Goal: Find specific page/section: Find specific page/section

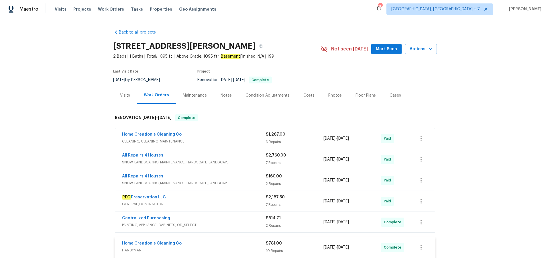
scroll to position [549, 0]
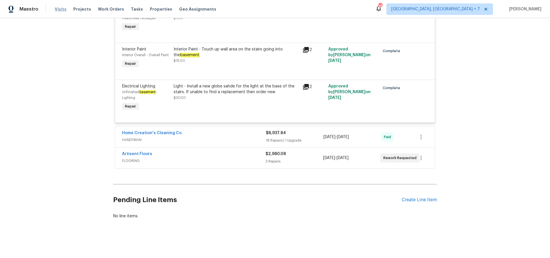
click at [59, 10] on span "Visits" at bounding box center [61, 9] width 12 height 6
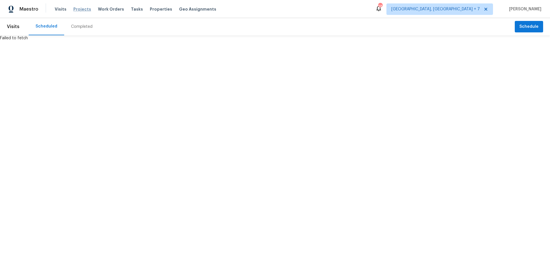
click at [78, 9] on span "Projects" at bounding box center [82, 9] width 18 height 6
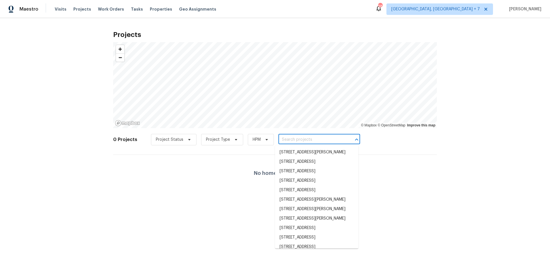
click at [301, 140] on input "text" at bounding box center [311, 139] width 66 height 9
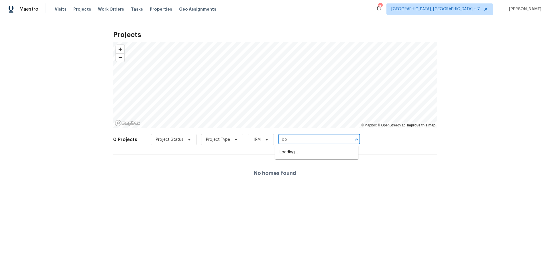
type input "b"
type input "boys"
click at [79, 8] on span "Projects" at bounding box center [82, 9] width 18 height 6
click at [320, 139] on input "text" at bounding box center [311, 139] width 66 height 9
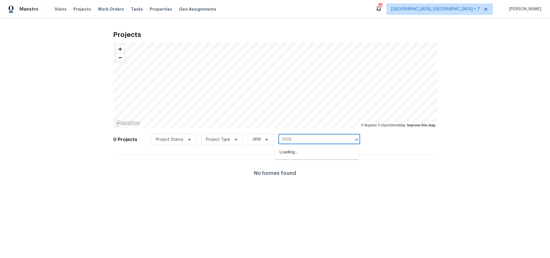
type input "10057"
click at [318, 176] on li "[STREET_ADDRESS]" at bounding box center [316, 170] width 83 height 9
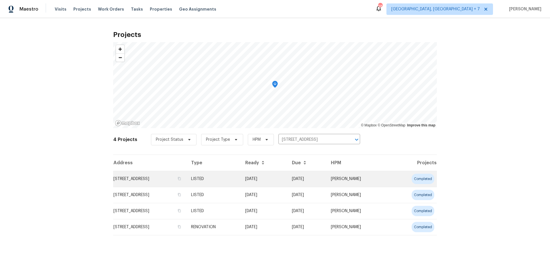
click at [164, 178] on td "[STREET_ADDRESS]" at bounding box center [149, 179] width 73 height 16
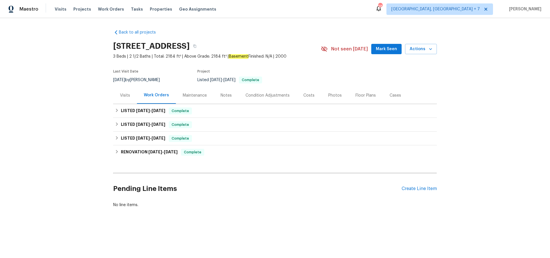
click at [202, 97] on div "Maintenance" at bounding box center [195, 95] width 24 height 6
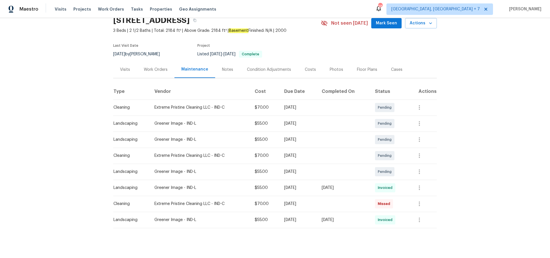
scroll to position [30, 0]
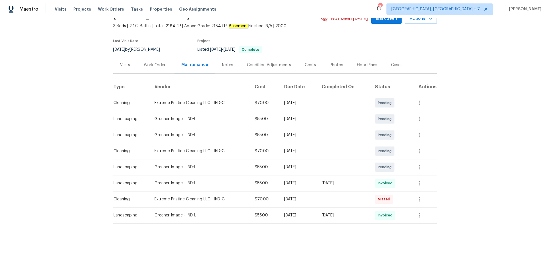
click at [155, 64] on div "Work Orders" at bounding box center [156, 65] width 24 height 6
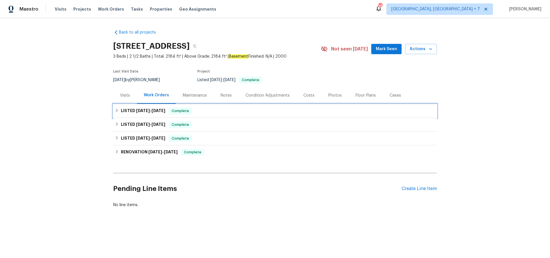
click at [151, 112] on span "[DATE] - [DATE]" at bounding box center [150, 110] width 29 height 4
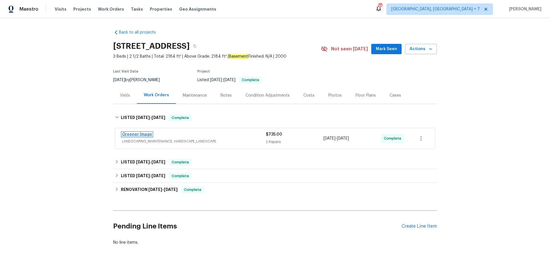
click at [145, 133] on link "Greener Image" at bounding box center [137, 134] width 30 height 4
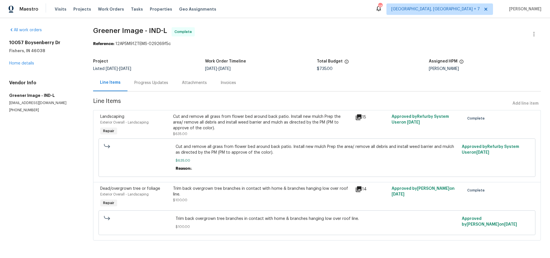
click at [360, 117] on icon at bounding box center [359, 117] width 6 height 6
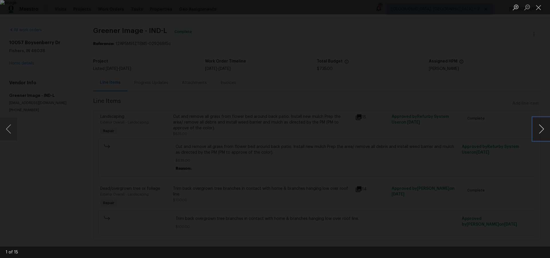
click at [539, 129] on button "Next image" at bounding box center [540, 128] width 17 height 23
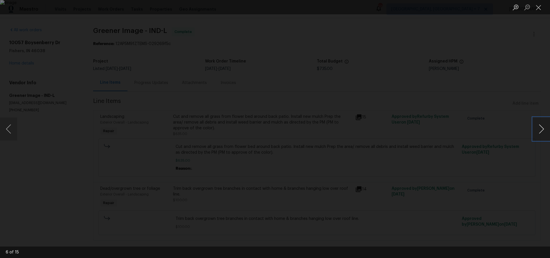
click at [539, 129] on button "Next image" at bounding box center [540, 128] width 17 height 23
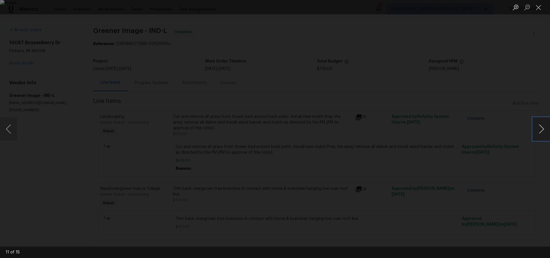
click at [539, 129] on button "Next image" at bounding box center [540, 128] width 17 height 23
click at [538, 7] on button "Close lightbox" at bounding box center [537, 7] width 11 height 10
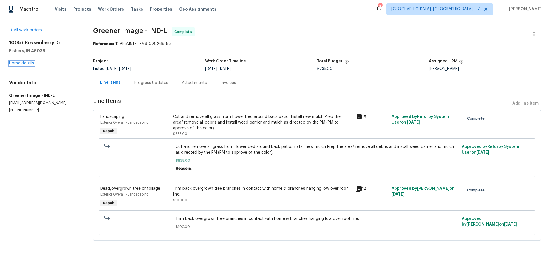
click at [18, 62] on link "Home details" at bounding box center [21, 63] width 25 height 4
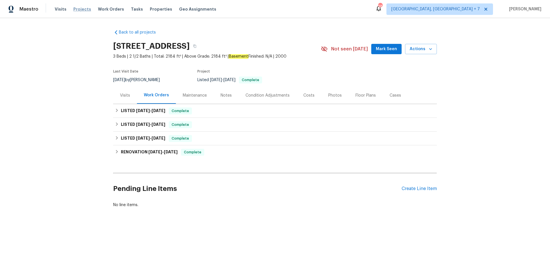
click at [85, 10] on span "Projects" at bounding box center [82, 9] width 18 height 6
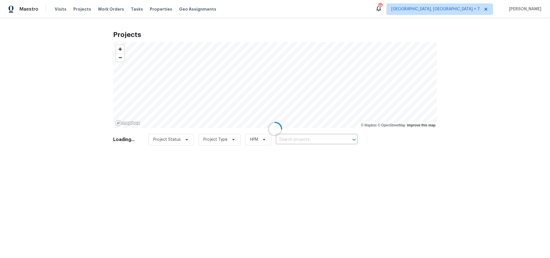
click at [284, 137] on div at bounding box center [275, 129] width 550 height 258
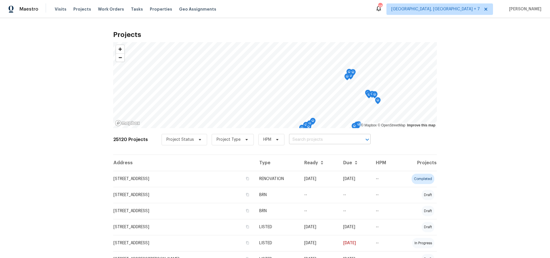
click at [294, 139] on input "text" at bounding box center [322, 139] width 66 height 9
type input "[PERSON_NAME]"
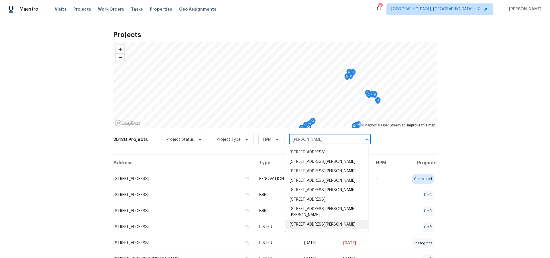
click at [297, 229] on li "[STREET_ADDRESS][PERSON_NAME]" at bounding box center [326, 224] width 83 height 9
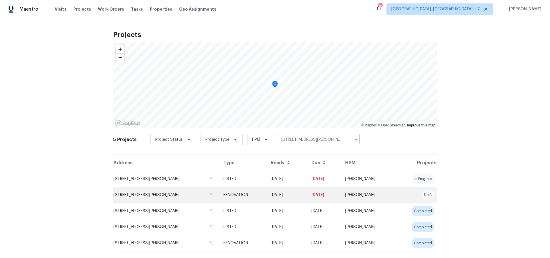
click at [178, 193] on td "[STREET_ADDRESS][PERSON_NAME]" at bounding box center [166, 195] width 106 height 16
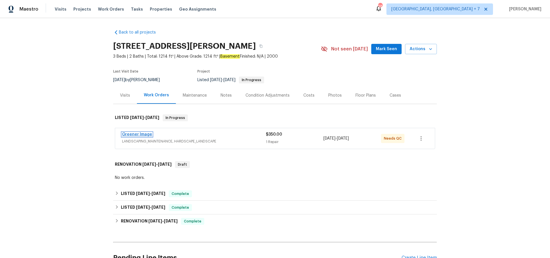
click at [145, 135] on link "Greener Image" at bounding box center [137, 134] width 30 height 4
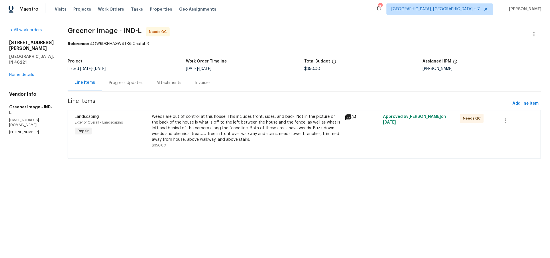
click at [345, 115] on icon at bounding box center [348, 117] width 6 height 6
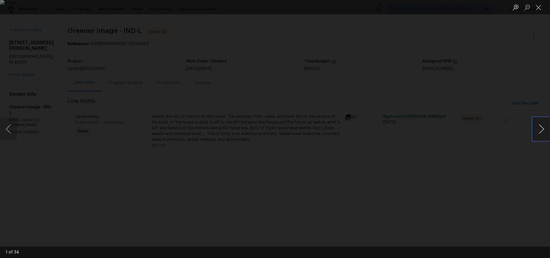
click at [538, 126] on button "Next image" at bounding box center [540, 128] width 17 height 23
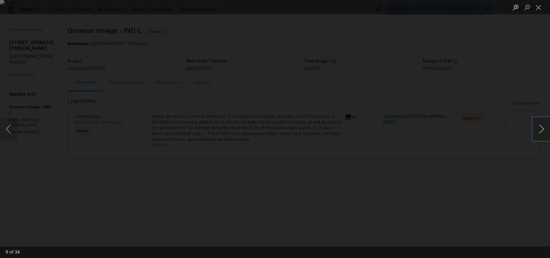
click at [538, 126] on button "Next image" at bounding box center [540, 128] width 17 height 23
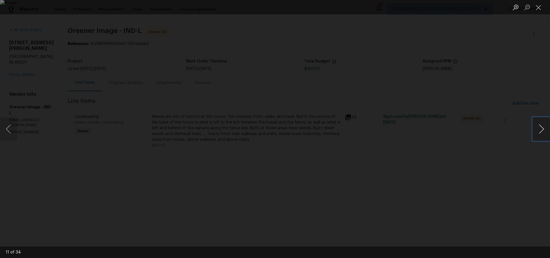
click at [538, 126] on button "Next image" at bounding box center [540, 128] width 17 height 23
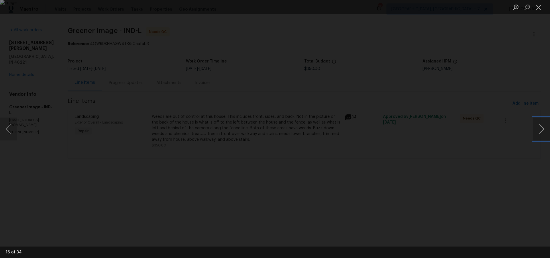
click at [538, 126] on button "Next image" at bounding box center [540, 128] width 17 height 23
click at [540, 126] on button "Next image" at bounding box center [540, 128] width 17 height 23
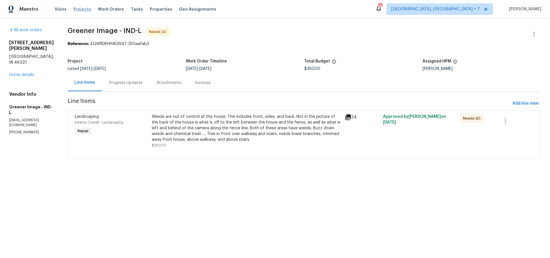
click at [80, 9] on span "Projects" at bounding box center [82, 9] width 18 height 6
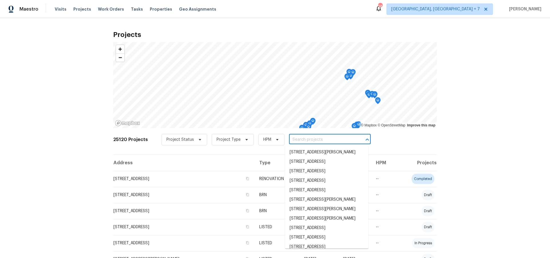
click at [305, 140] on input "text" at bounding box center [322, 139] width 66 height 9
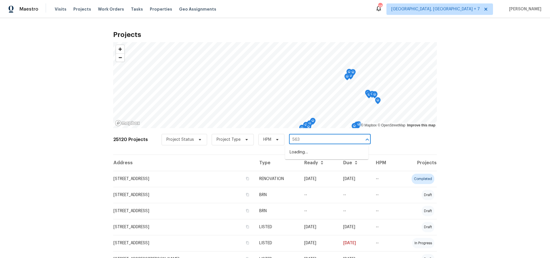
type input "5632"
click at [311, 163] on li "[STREET_ADDRESS]" at bounding box center [326, 167] width 83 height 9
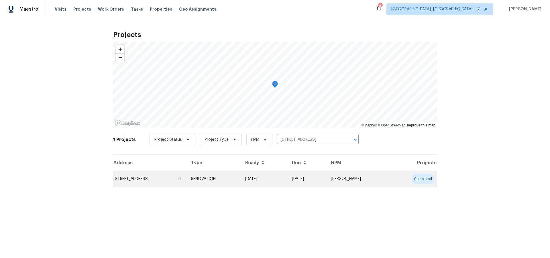
click at [176, 181] on td "[STREET_ADDRESS]" at bounding box center [149, 179] width 73 height 16
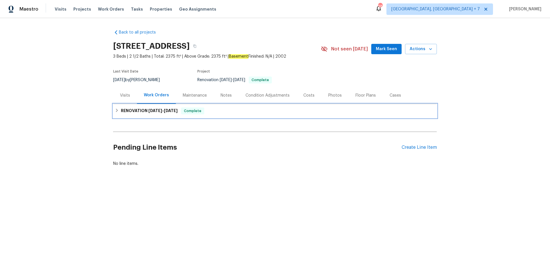
click at [157, 108] on span "[DATE]" at bounding box center [155, 110] width 14 height 4
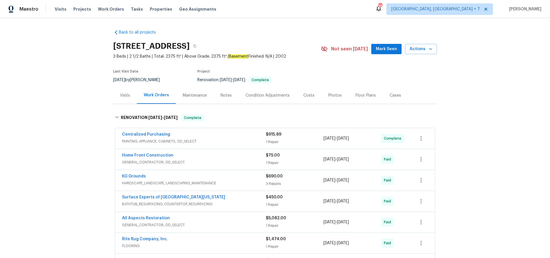
click at [191, 96] on div "Maintenance" at bounding box center [195, 95] width 24 height 6
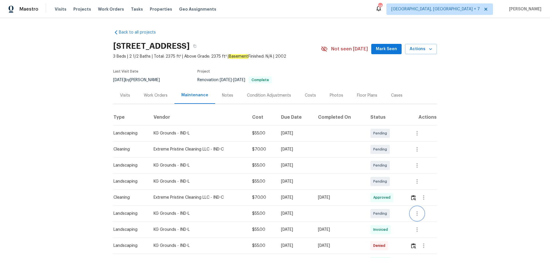
drag, startPoint x: 420, startPoint y: 214, endPoint x: 430, endPoint y: 215, distance: 10.3
click at [430, 215] on div at bounding box center [423, 213] width 26 height 14
click at [415, 230] on icon "button" at bounding box center [416, 229] width 7 height 7
click at [417, 234] on li "View details" at bounding box center [432, 236] width 40 height 9
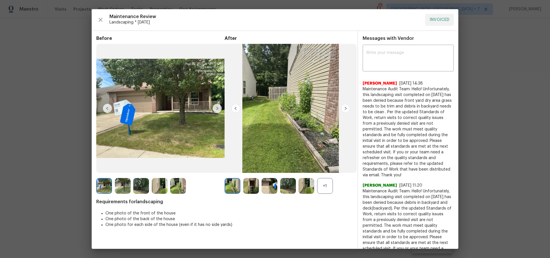
click at [346, 108] on img at bounding box center [345, 108] width 9 height 9
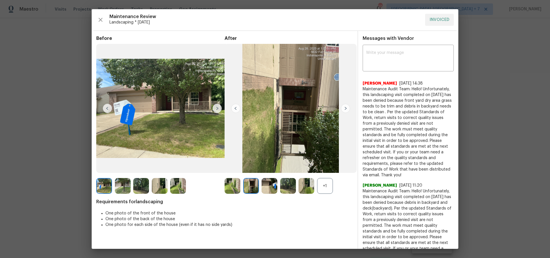
click at [346, 108] on img at bounding box center [345, 108] width 9 height 9
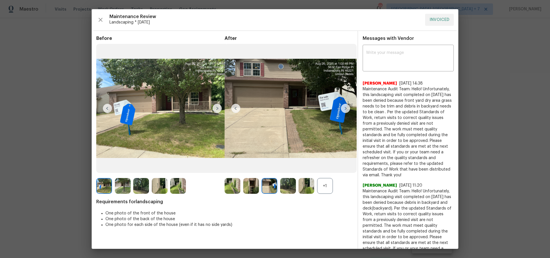
click at [346, 109] on img at bounding box center [345, 108] width 9 height 9
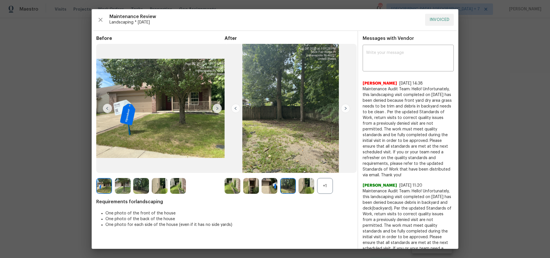
click at [346, 109] on img at bounding box center [345, 108] width 9 height 9
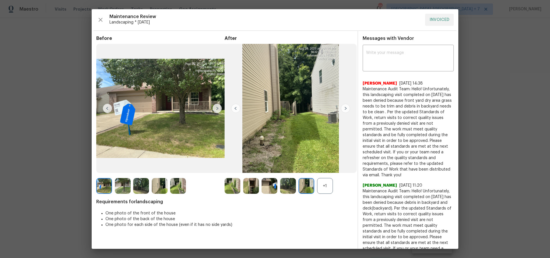
click at [345, 109] on img at bounding box center [345, 108] width 9 height 9
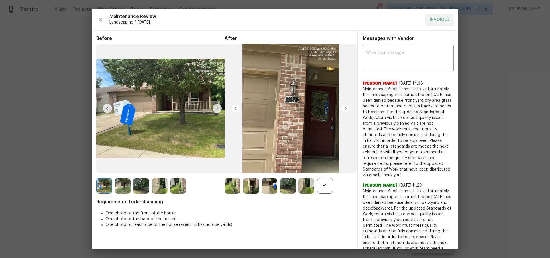
click at [345, 109] on img at bounding box center [345, 108] width 9 height 9
click at [234, 187] on img at bounding box center [232, 186] width 16 height 16
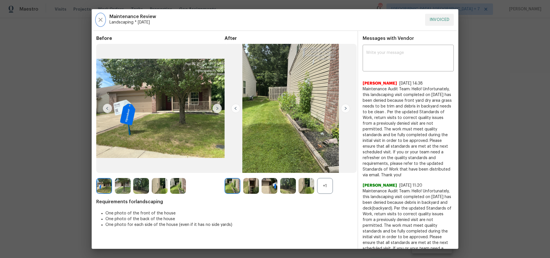
click at [99, 20] on icon "button" at bounding box center [100, 19] width 7 height 7
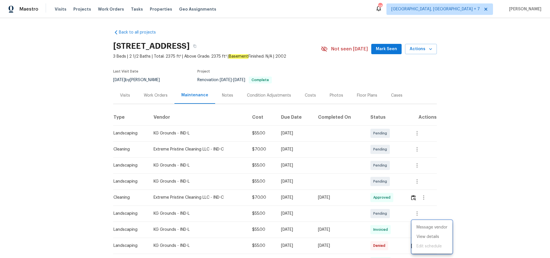
click at [126, 94] on div at bounding box center [275, 129] width 550 height 258
click at [74, 8] on span "Projects" at bounding box center [82, 9] width 18 height 6
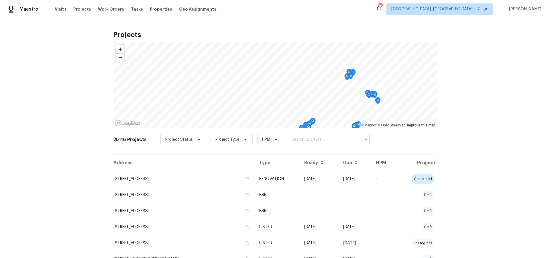
click at [300, 141] on input "text" at bounding box center [321, 139] width 66 height 9
type input "11753"
click at [316, 166] on li "[STREET_ADDRESS]" at bounding box center [325, 161] width 83 height 9
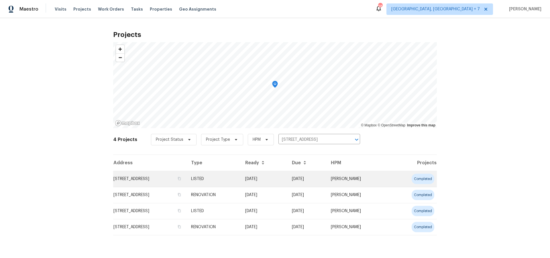
click at [179, 180] on td "[STREET_ADDRESS]" at bounding box center [149, 179] width 73 height 16
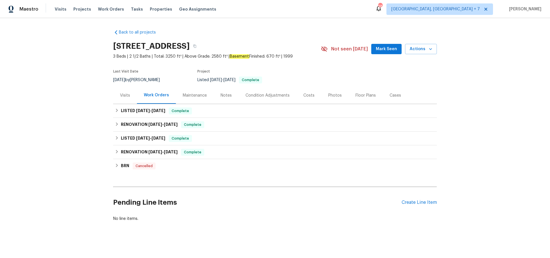
click at [189, 94] on div "Maintenance" at bounding box center [195, 95] width 24 height 6
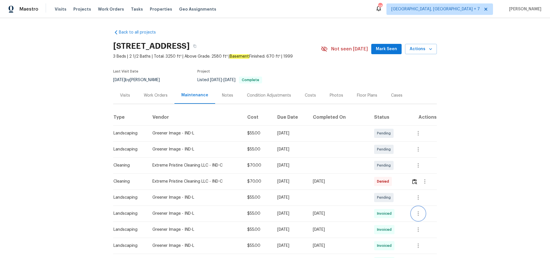
click at [422, 214] on button "button" at bounding box center [418, 213] width 14 height 14
click at [423, 222] on li "View details" at bounding box center [432, 222] width 40 height 9
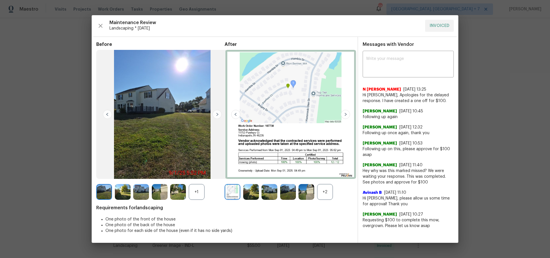
click at [347, 115] on img at bounding box center [345, 114] width 9 height 9
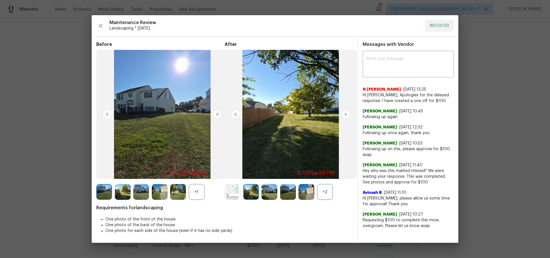
click at [347, 115] on img at bounding box center [345, 114] width 9 height 9
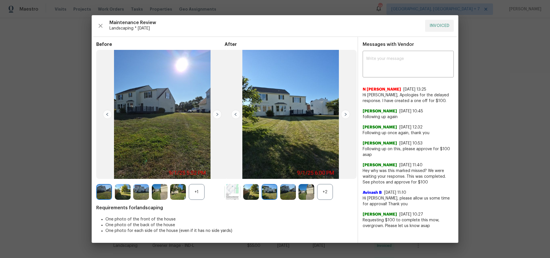
click at [347, 115] on img at bounding box center [345, 114] width 9 height 9
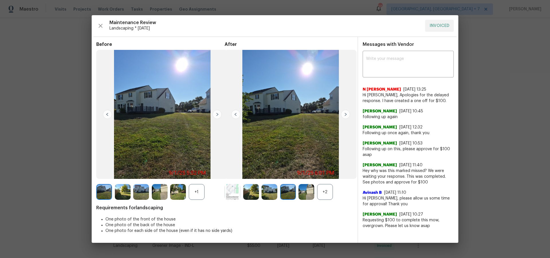
click at [347, 115] on img at bounding box center [345, 114] width 9 height 9
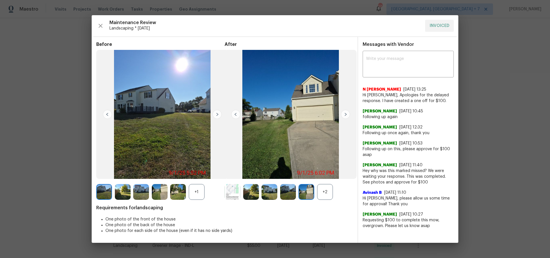
click at [347, 115] on img at bounding box center [345, 114] width 9 height 9
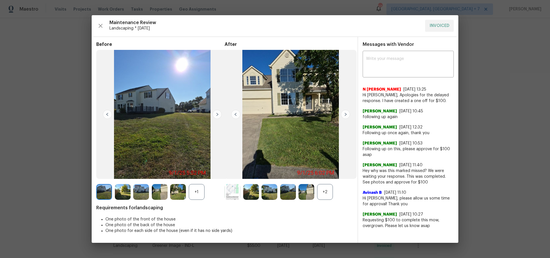
click at [347, 115] on img at bounding box center [345, 114] width 9 height 9
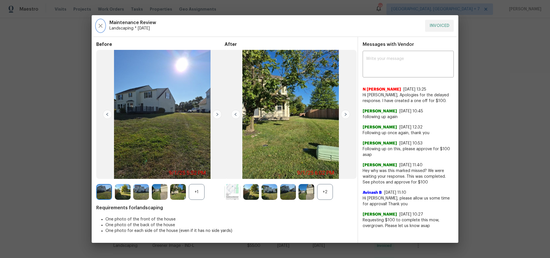
click at [100, 25] on icon "button" at bounding box center [100, 25] width 7 height 7
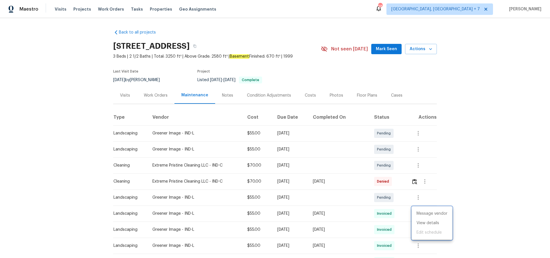
click at [81, 10] on div at bounding box center [275, 129] width 550 height 258
click at [76, 10] on span "Projects" at bounding box center [82, 9] width 18 height 6
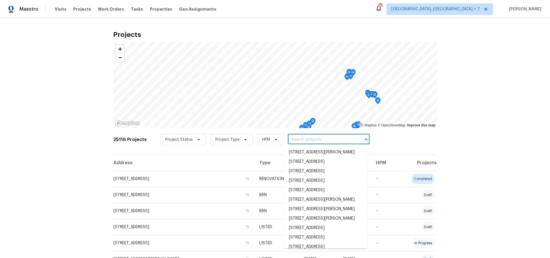
click at [307, 137] on input "text" at bounding box center [321, 139] width 66 height 9
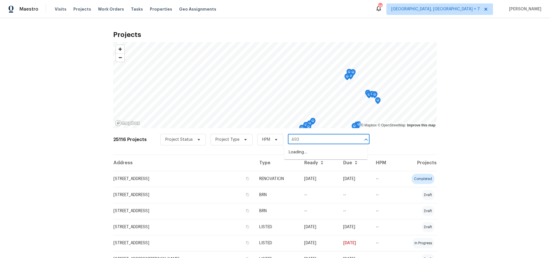
type input "4932"
click at [303, 166] on li "[STREET_ADDRESS]" at bounding box center [325, 161] width 83 height 9
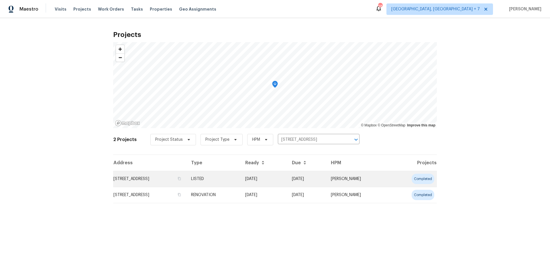
click at [178, 177] on td "[STREET_ADDRESS]" at bounding box center [149, 179] width 73 height 16
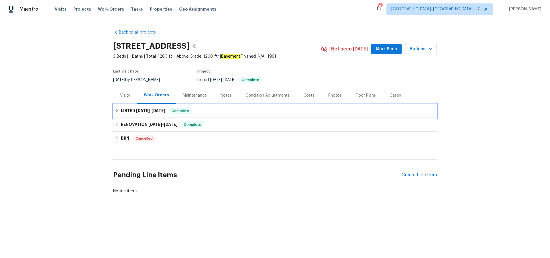
click at [151, 109] on span "[DATE] - [DATE]" at bounding box center [150, 110] width 29 height 4
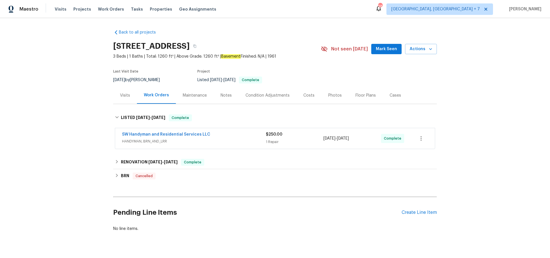
click at [192, 94] on div "Maintenance" at bounding box center [195, 95] width 24 height 6
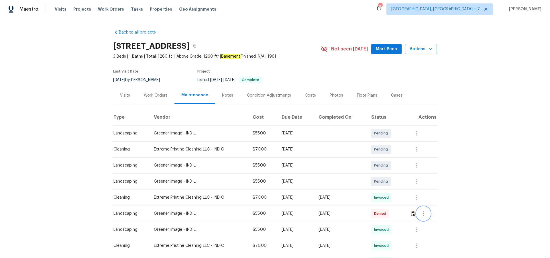
click at [426, 214] on icon "button" at bounding box center [423, 213] width 7 height 7
click at [426, 224] on li "View details" at bounding box center [438, 222] width 40 height 9
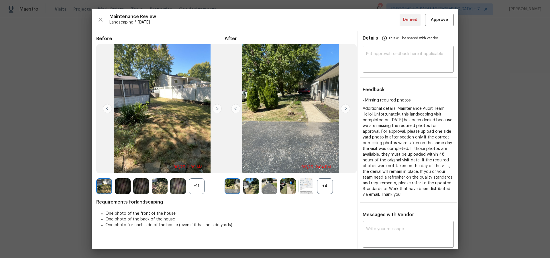
click at [343, 108] on img at bounding box center [345, 108] width 9 height 9
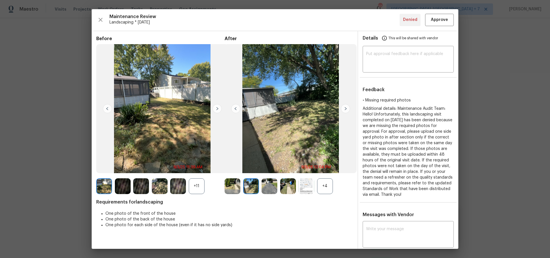
click at [343, 108] on img at bounding box center [345, 108] width 9 height 9
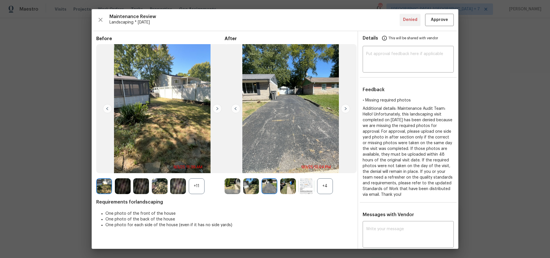
click at [343, 108] on img at bounding box center [345, 108] width 9 height 9
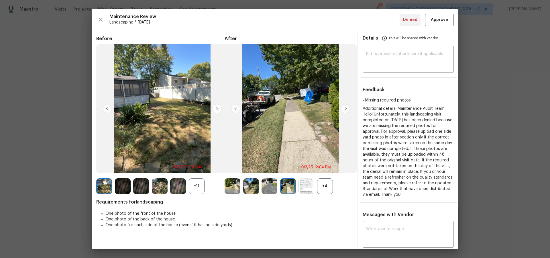
click at [343, 108] on img at bounding box center [345, 108] width 9 height 9
